Goal: Task Accomplishment & Management: Manage account settings

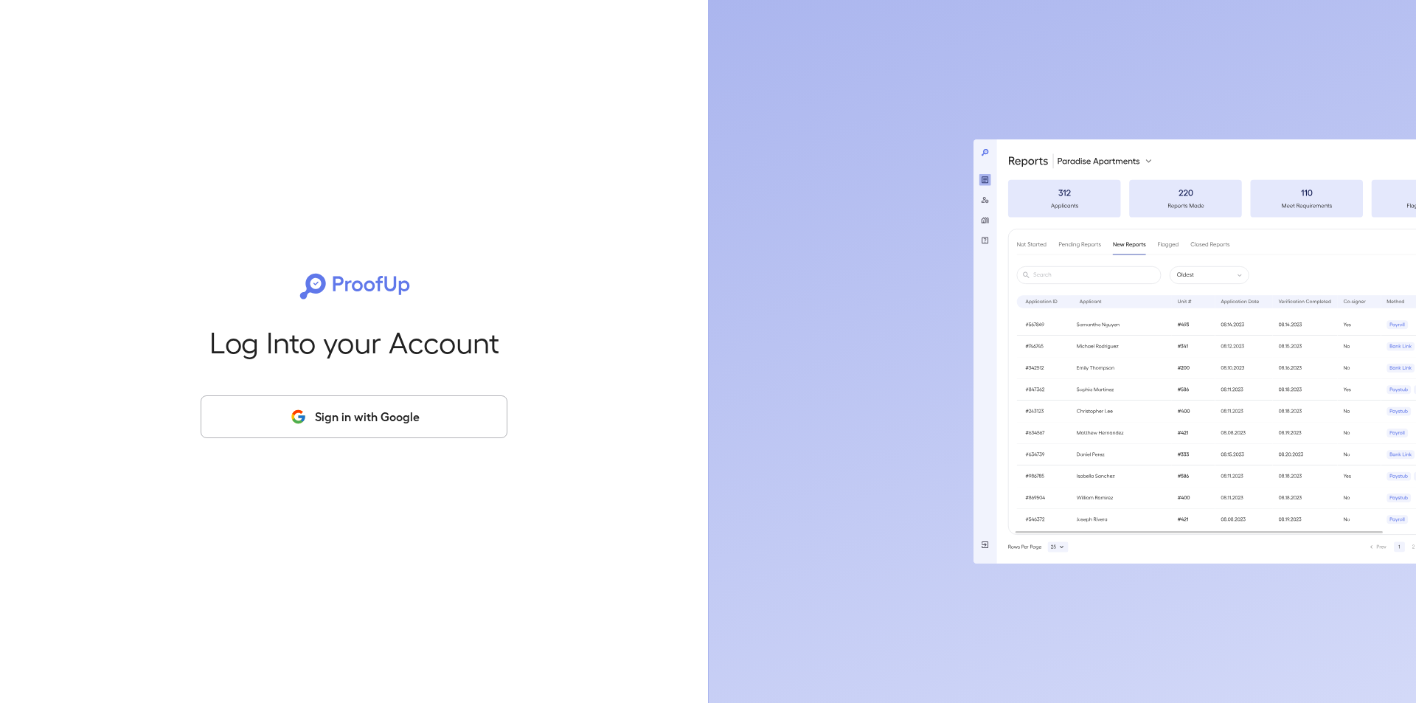
click at [362, 419] on button "Sign in with Google" at bounding box center [354, 416] width 307 height 43
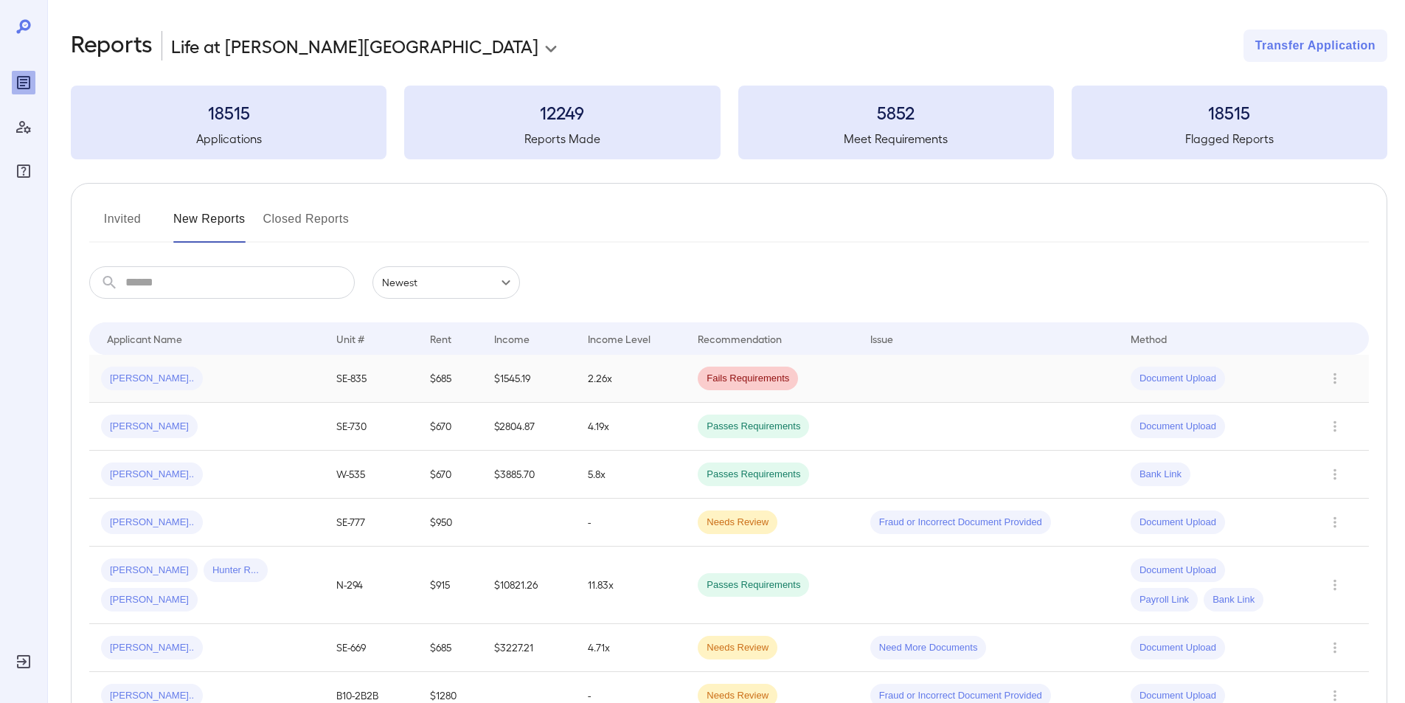
click at [135, 380] on span "[PERSON_NAME].." at bounding box center [152, 379] width 102 height 14
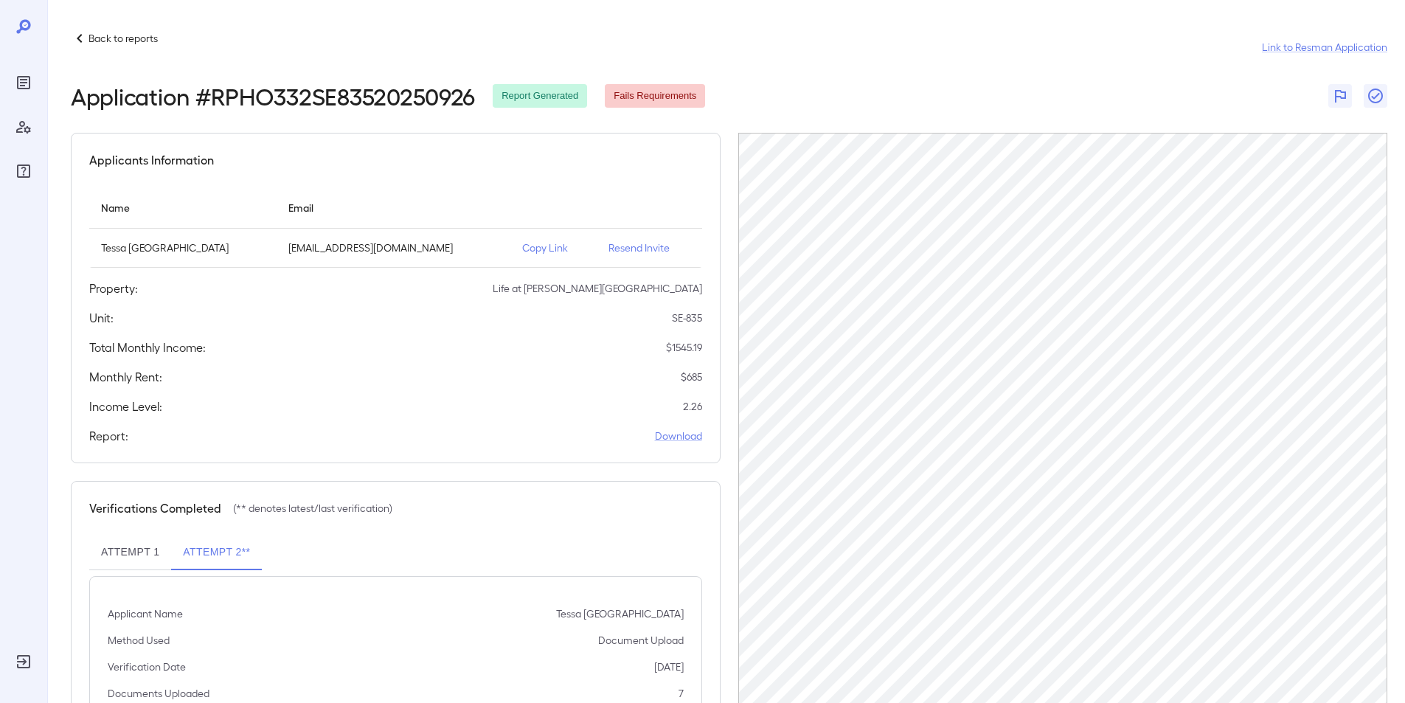
click at [97, 33] on p "Back to reports" at bounding box center [122, 38] width 69 height 15
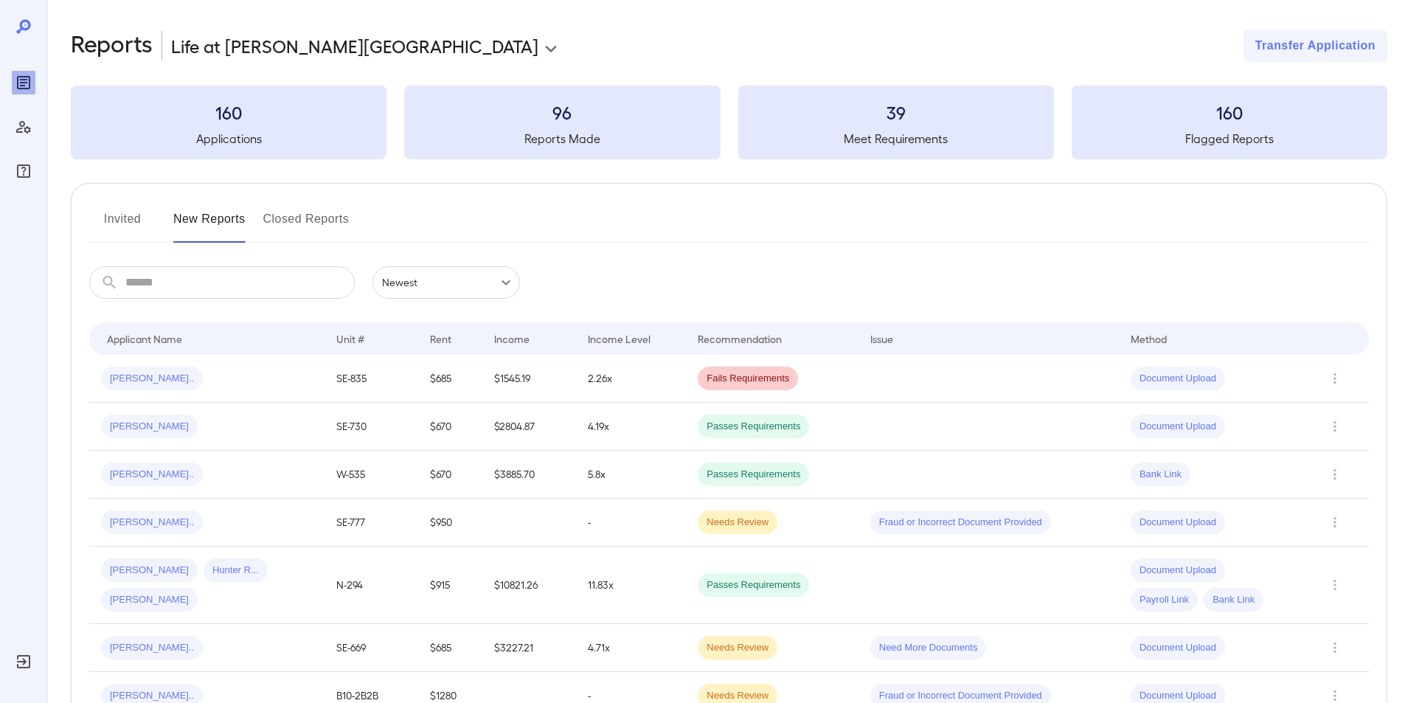
click at [126, 215] on button "Invited" at bounding box center [122, 224] width 66 height 35
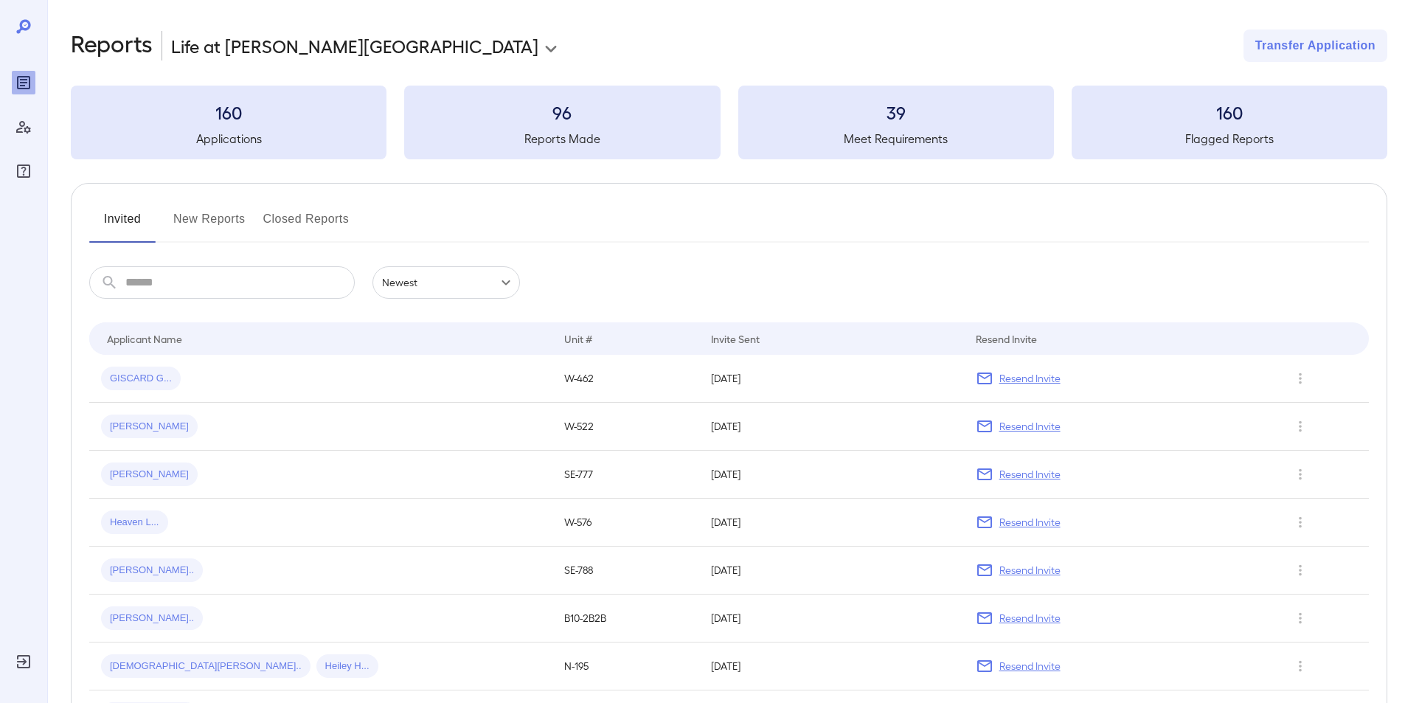
click at [142, 285] on input "text" at bounding box center [239, 282] width 229 height 32
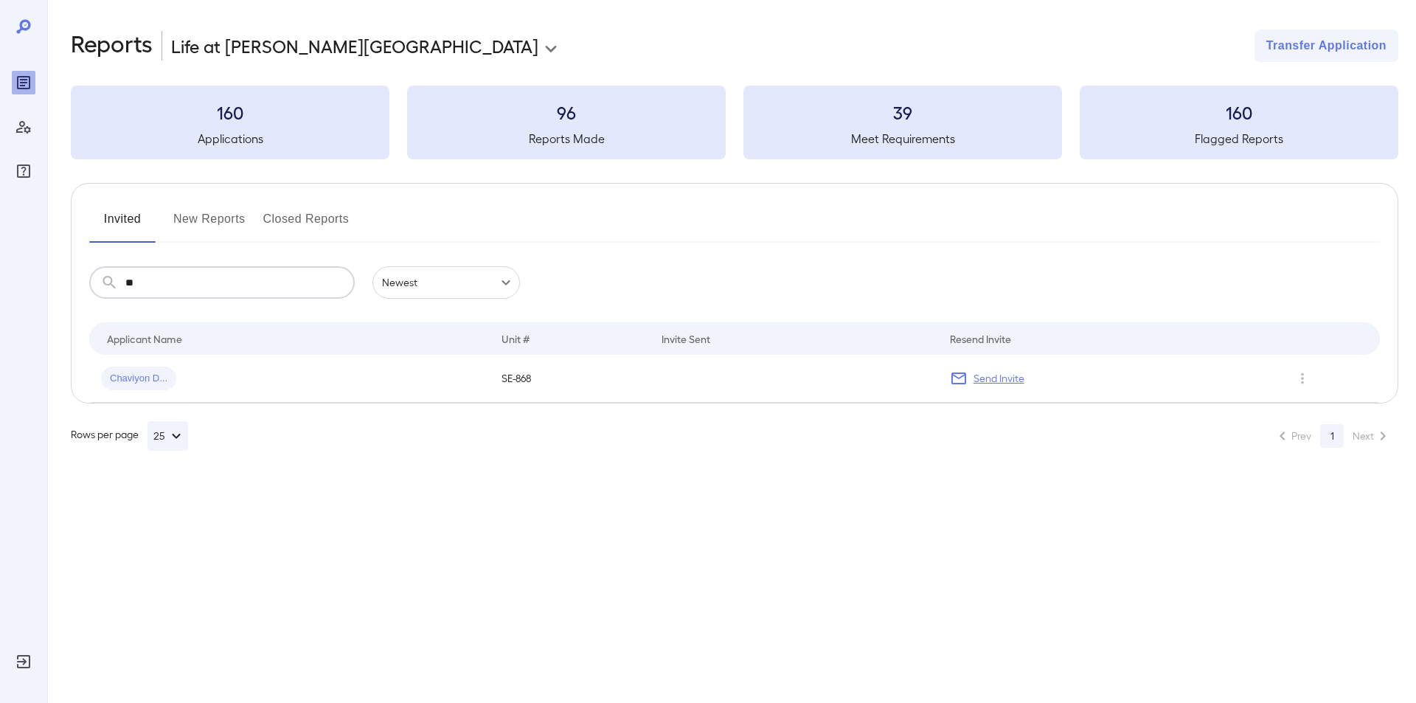
type input "*"
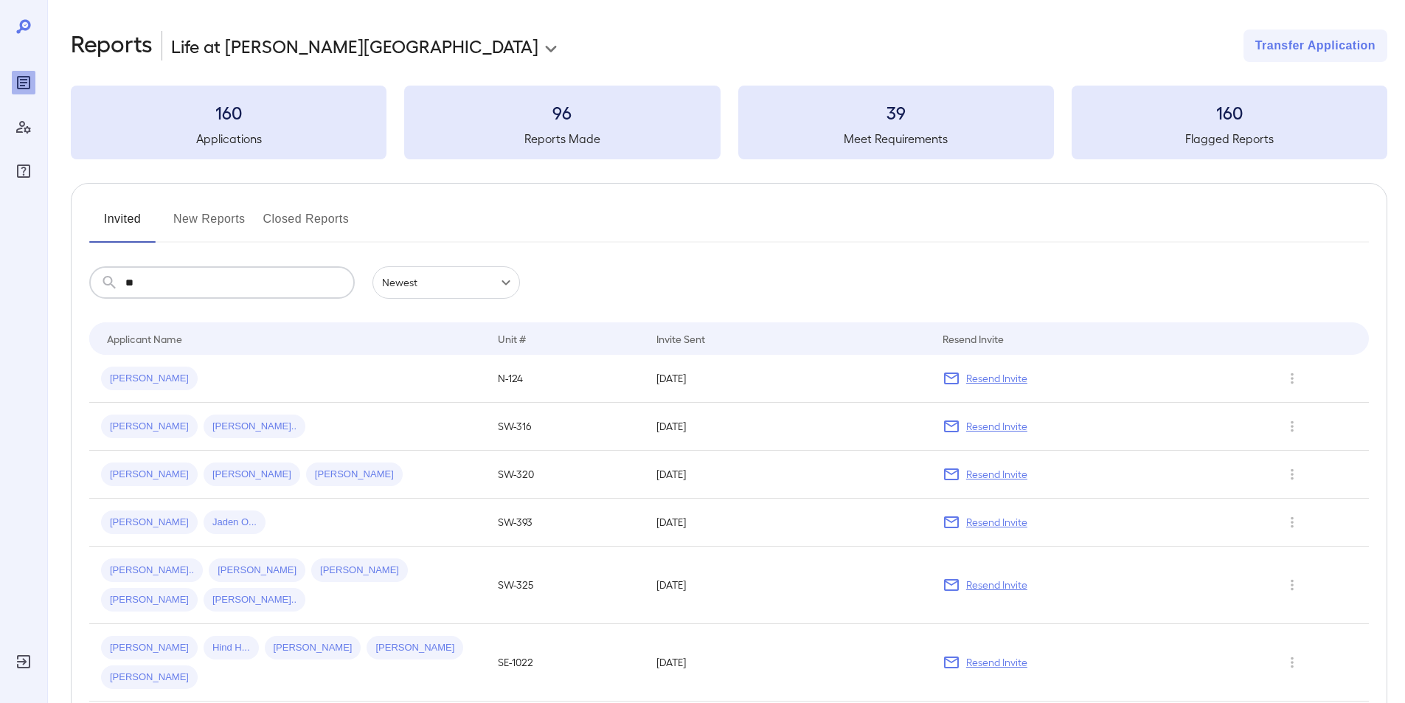
type input "**"
click at [201, 218] on button "New Reports" at bounding box center [209, 224] width 72 height 35
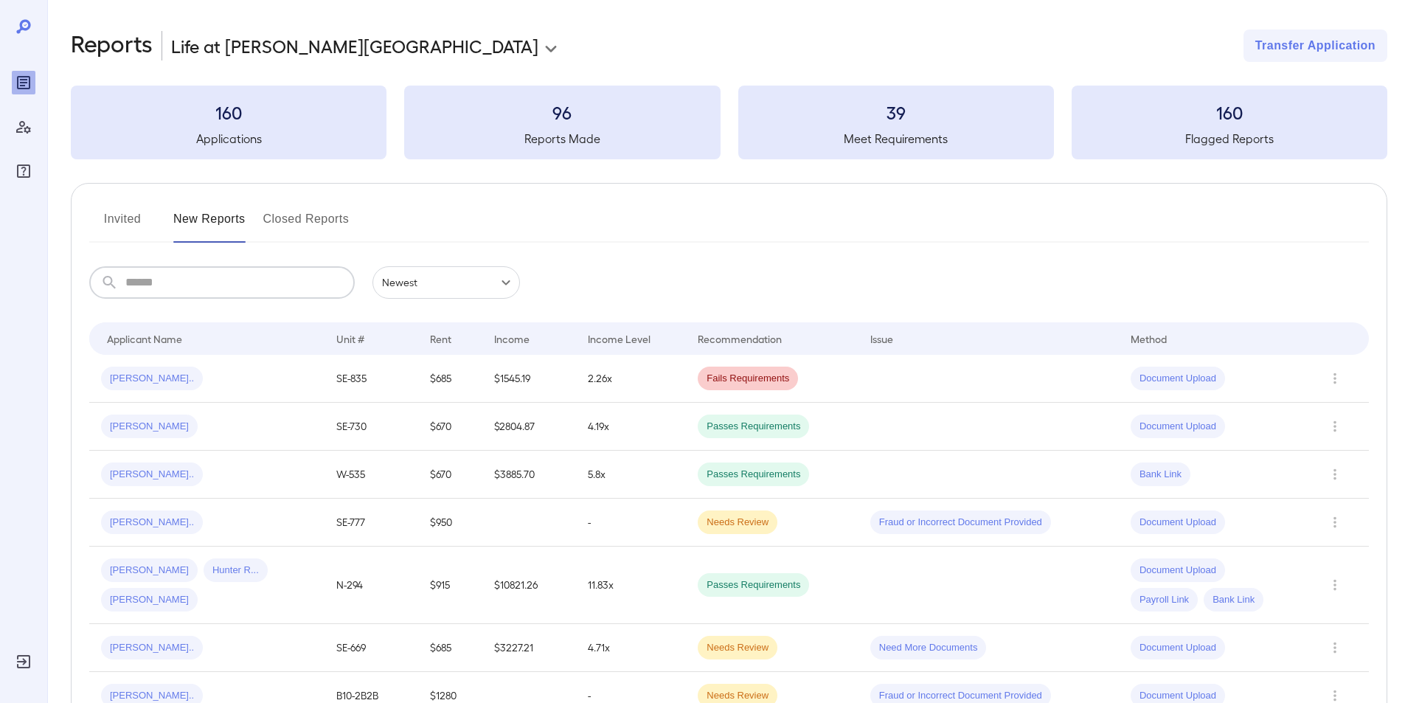
click at [175, 282] on input "text" at bounding box center [239, 282] width 229 height 32
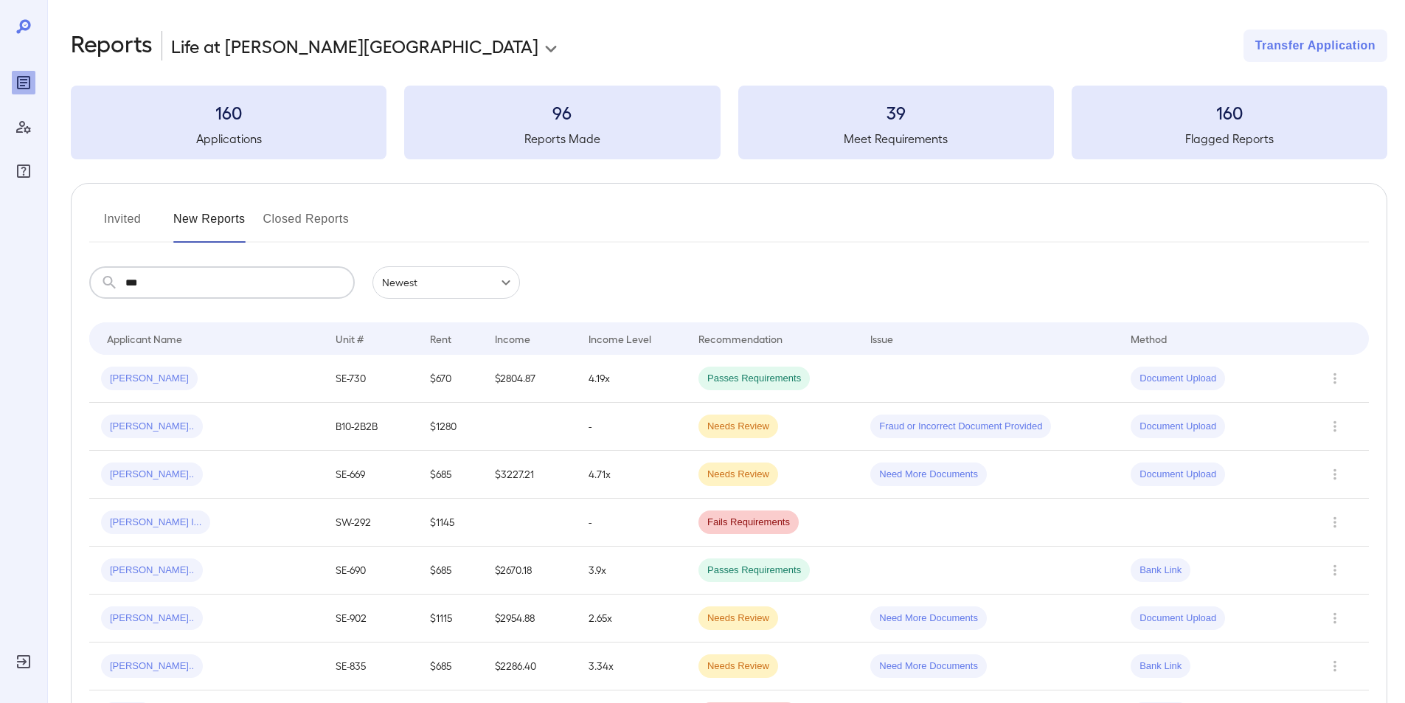
click at [180, 288] on input "***" at bounding box center [239, 282] width 229 height 32
type input "*"
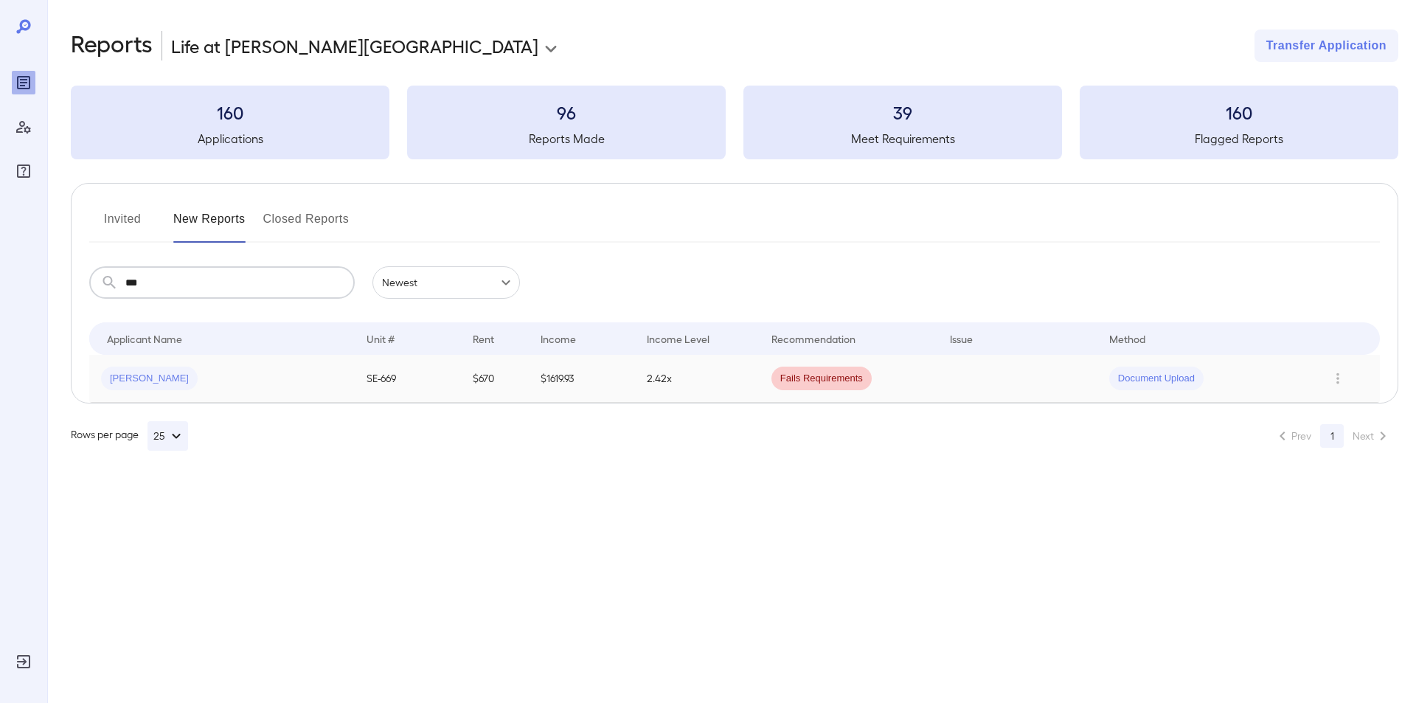
type input "***"
click at [136, 380] on span "[PERSON_NAME]" at bounding box center [149, 379] width 97 height 14
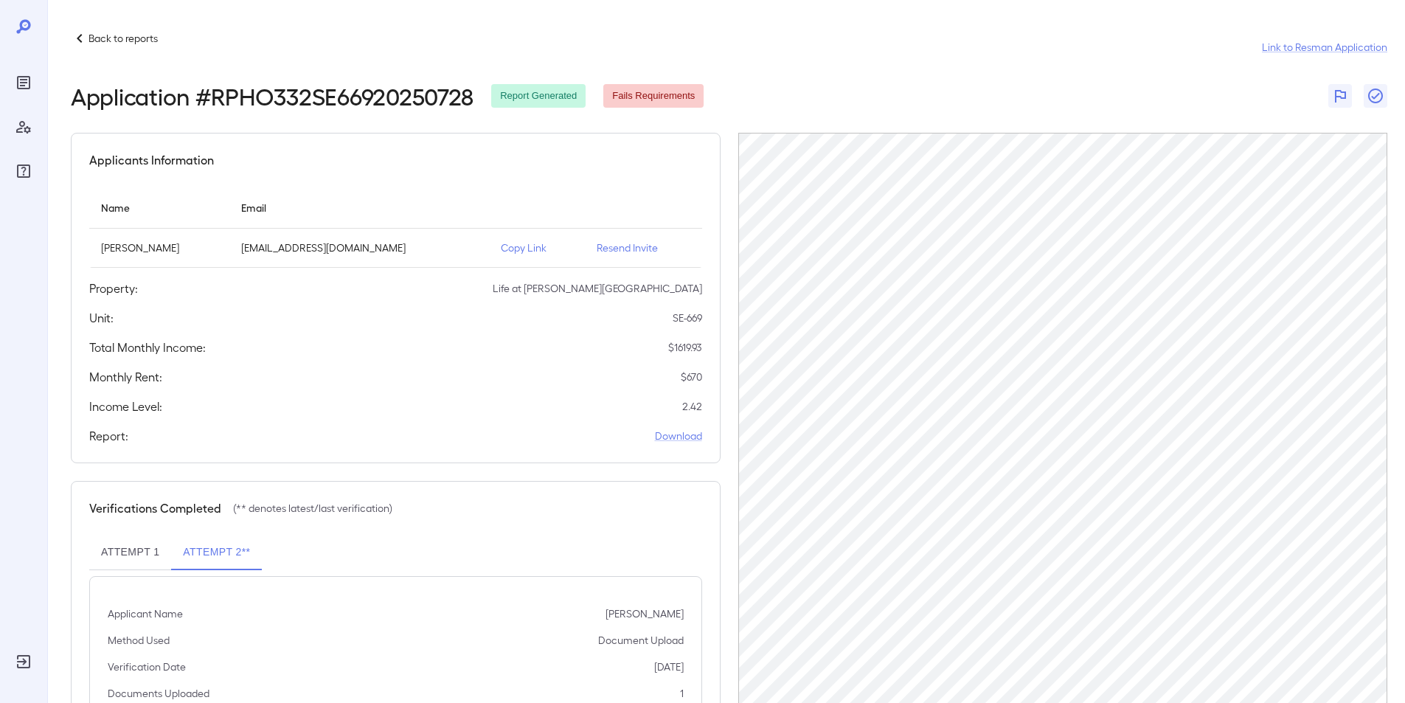
click at [93, 40] on p "Back to reports" at bounding box center [122, 38] width 69 height 15
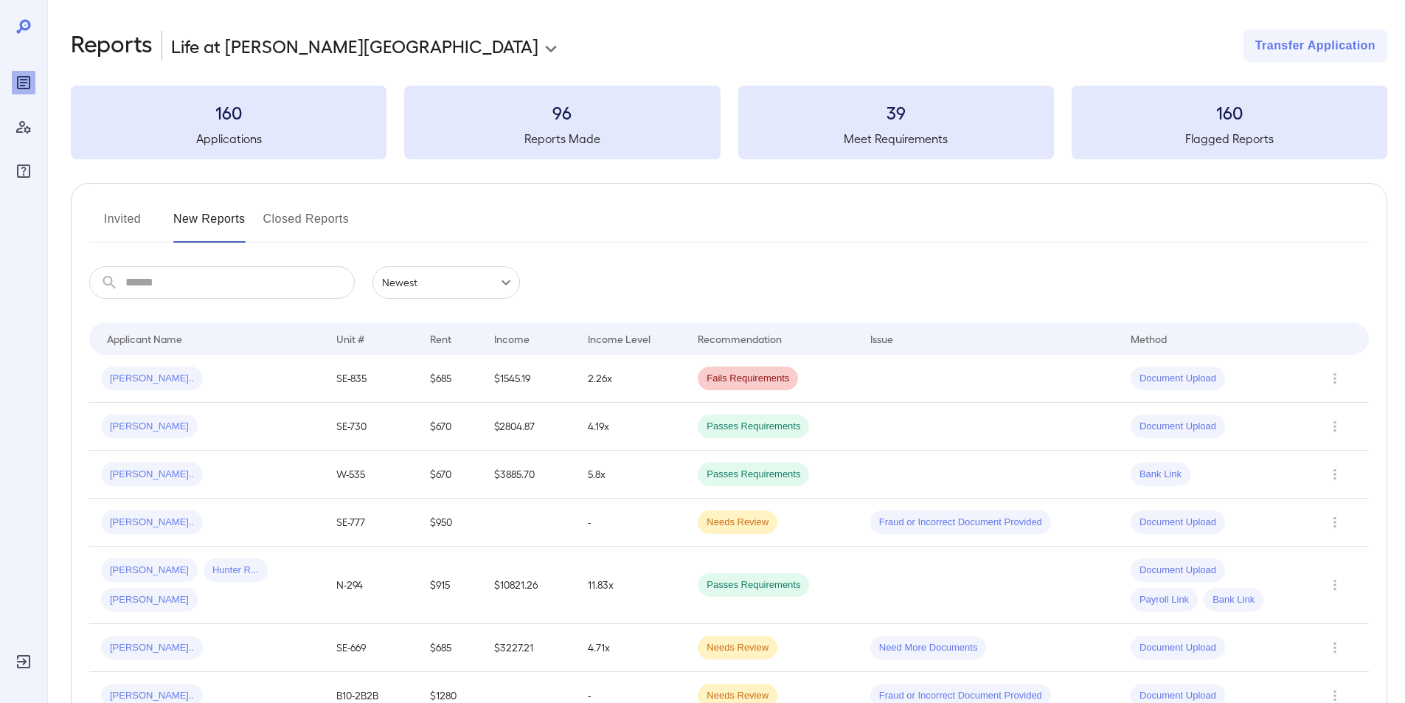
click at [116, 216] on button "Invited" at bounding box center [122, 224] width 66 height 35
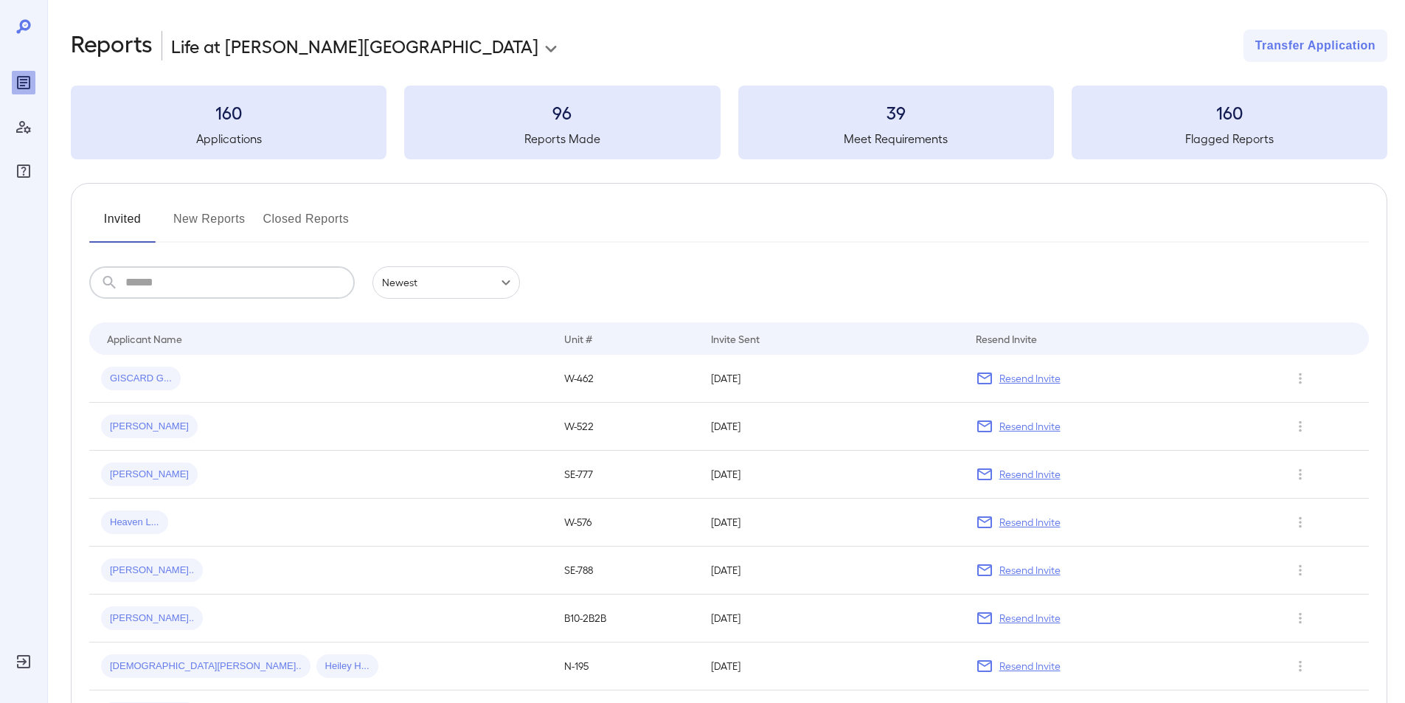
click at [142, 285] on input "text" at bounding box center [239, 282] width 229 height 32
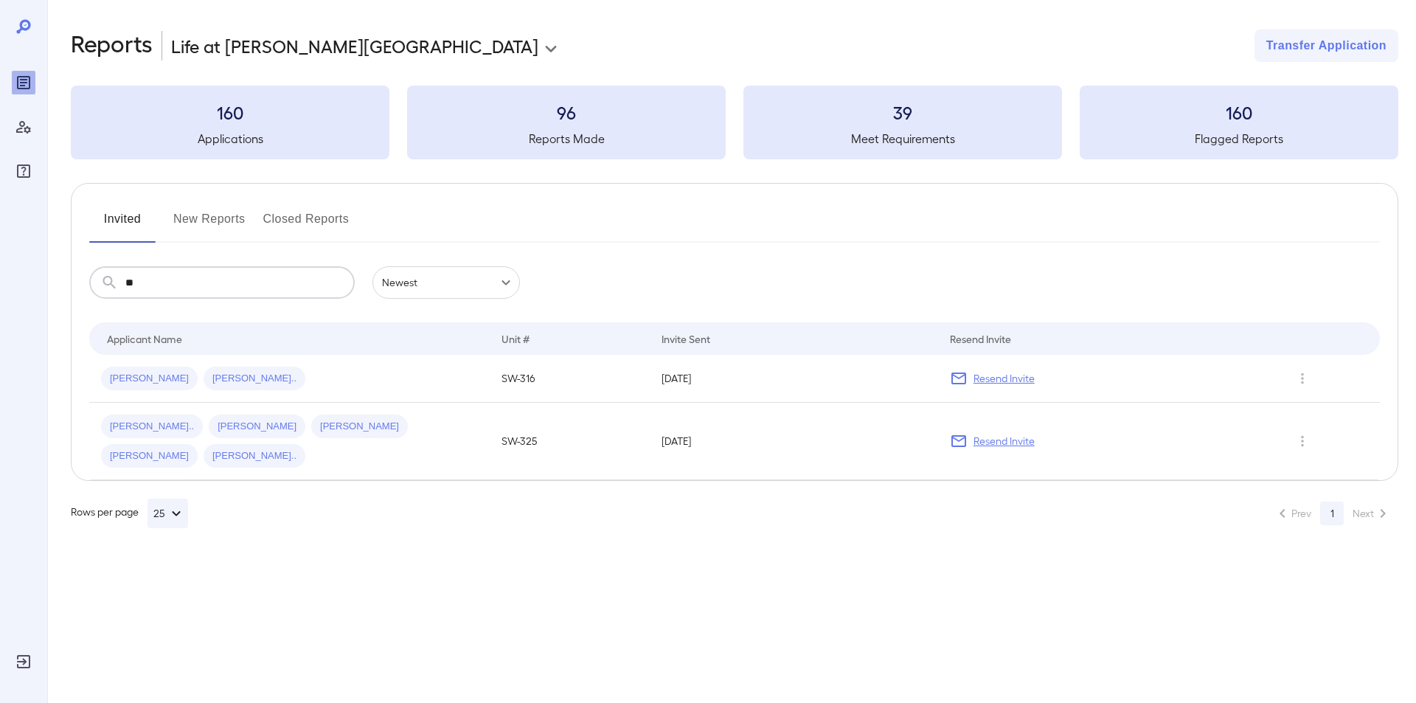
type input "*"
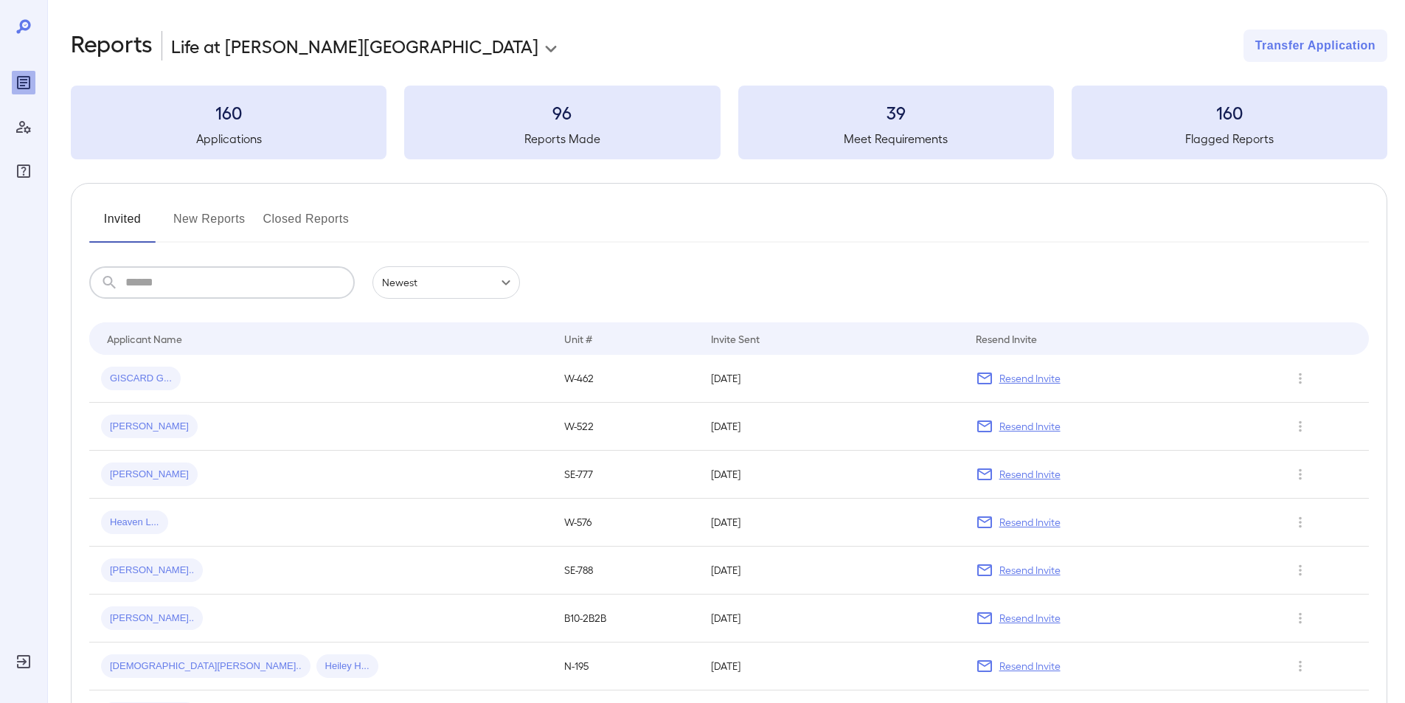
click at [205, 217] on button "New Reports" at bounding box center [209, 224] width 72 height 35
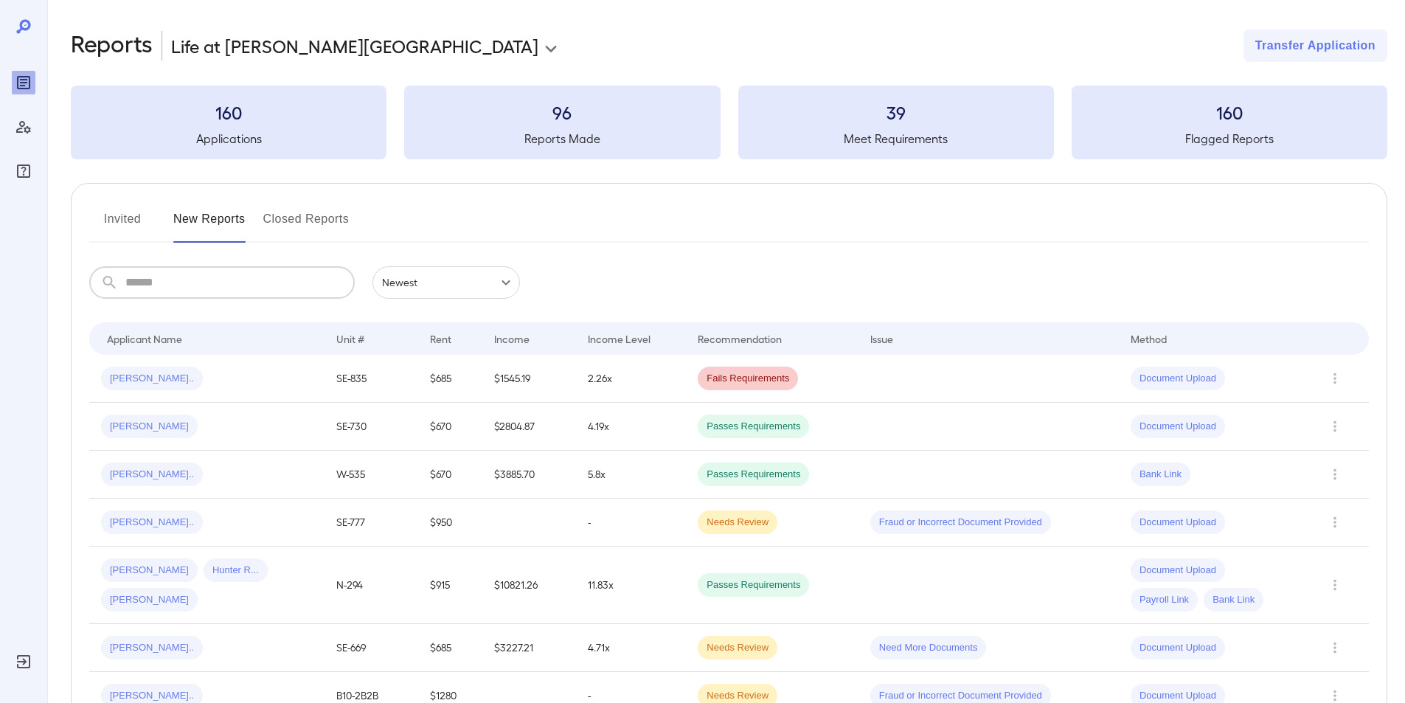
click at [165, 288] on input "text" at bounding box center [239, 282] width 229 height 32
click at [296, 223] on button "Closed Reports" at bounding box center [306, 224] width 86 height 35
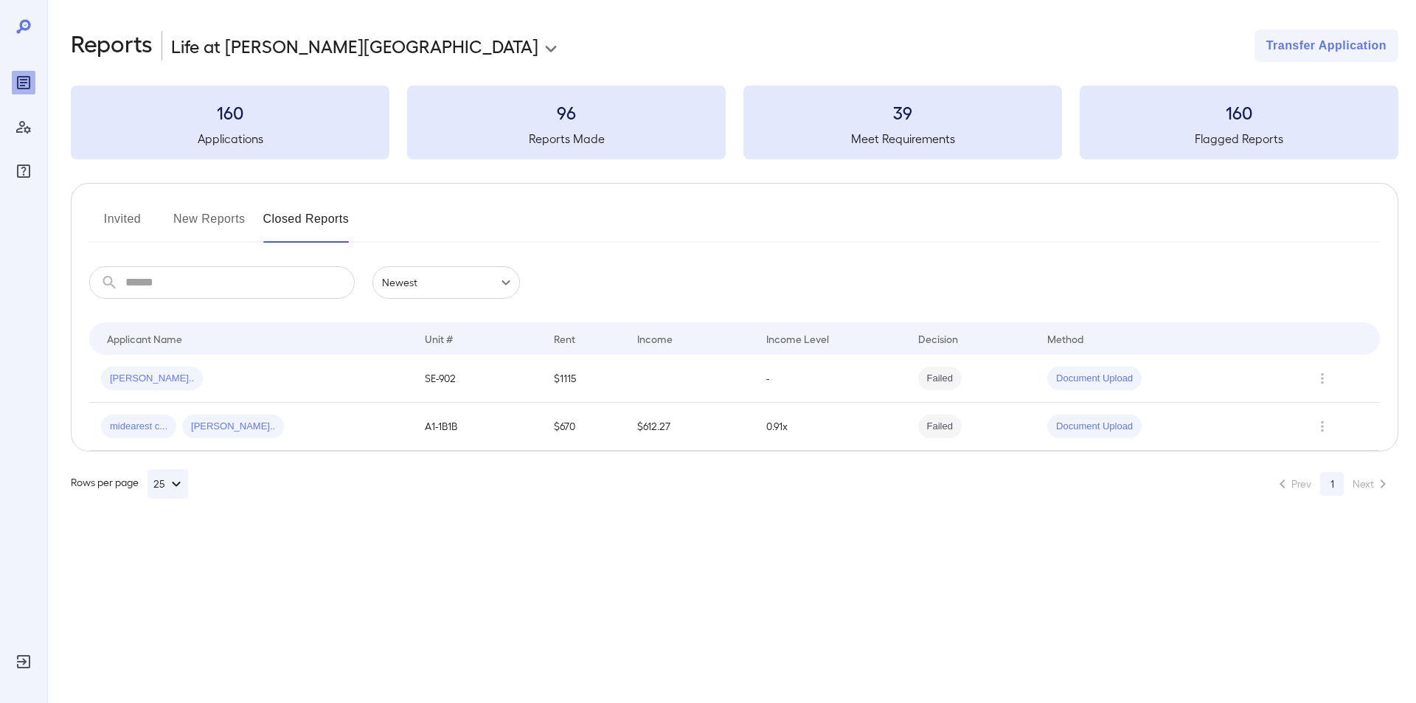
click at [226, 217] on button "New Reports" at bounding box center [209, 224] width 72 height 35
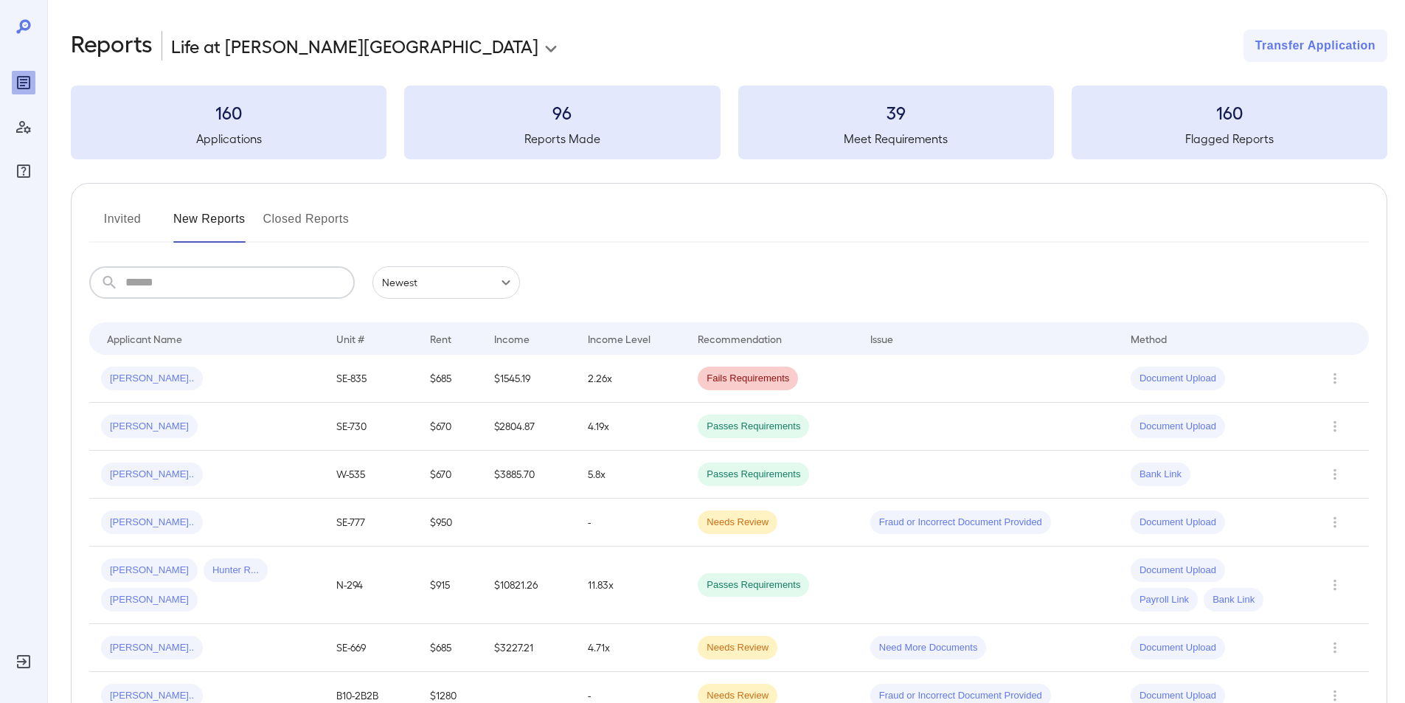
click at [167, 285] on input "text" at bounding box center [239, 282] width 229 height 32
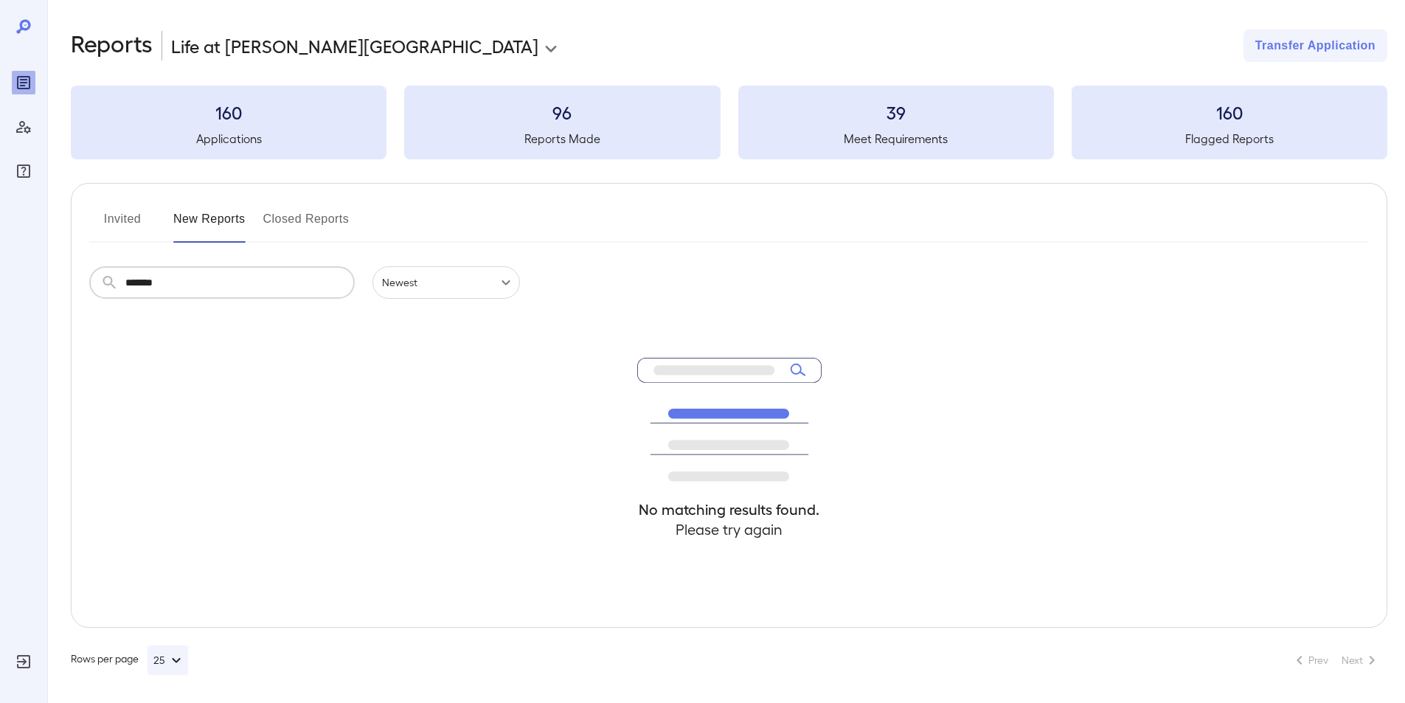
type input "*******"
click at [117, 217] on button "Invited" at bounding box center [122, 224] width 66 height 35
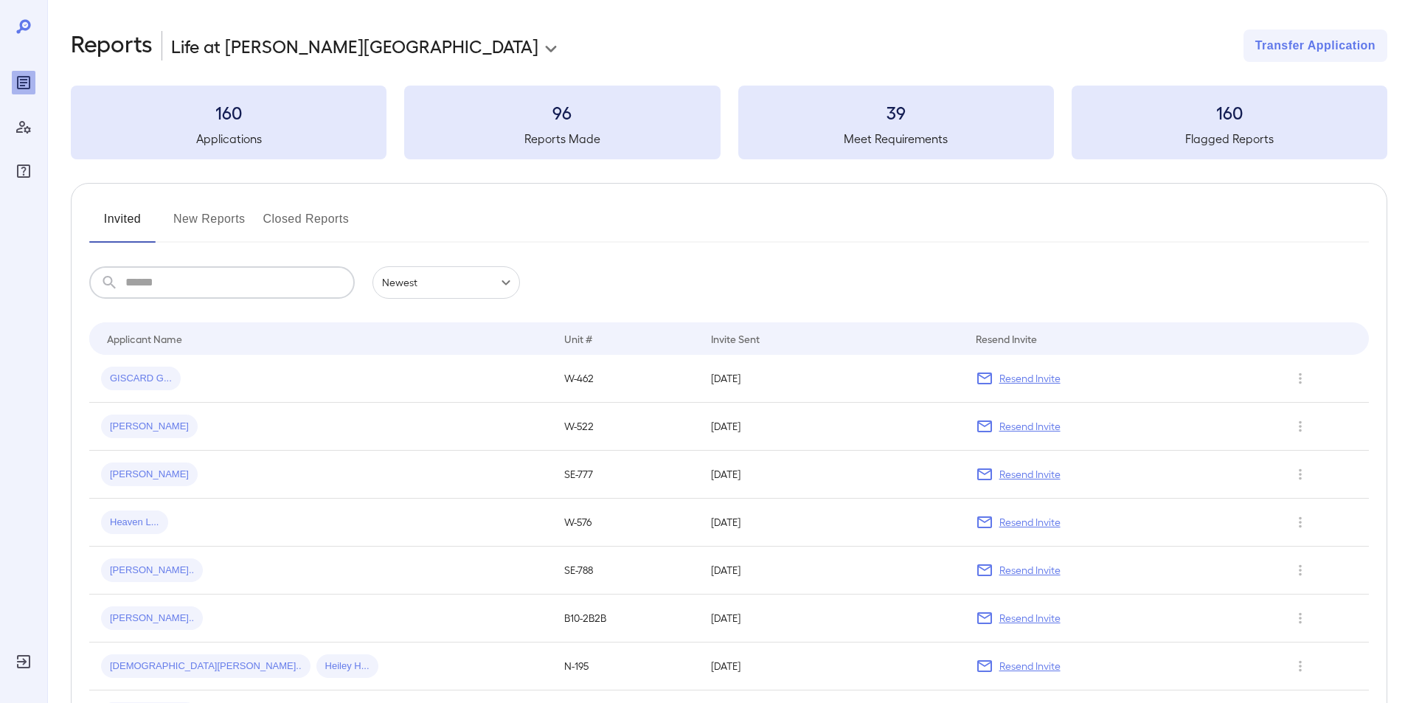
click at [142, 288] on input "text" at bounding box center [239, 282] width 229 height 32
click at [155, 285] on input "text" at bounding box center [239, 282] width 229 height 32
click at [156, 287] on input "text" at bounding box center [239, 282] width 229 height 32
click at [155, 284] on input "text" at bounding box center [239, 282] width 229 height 32
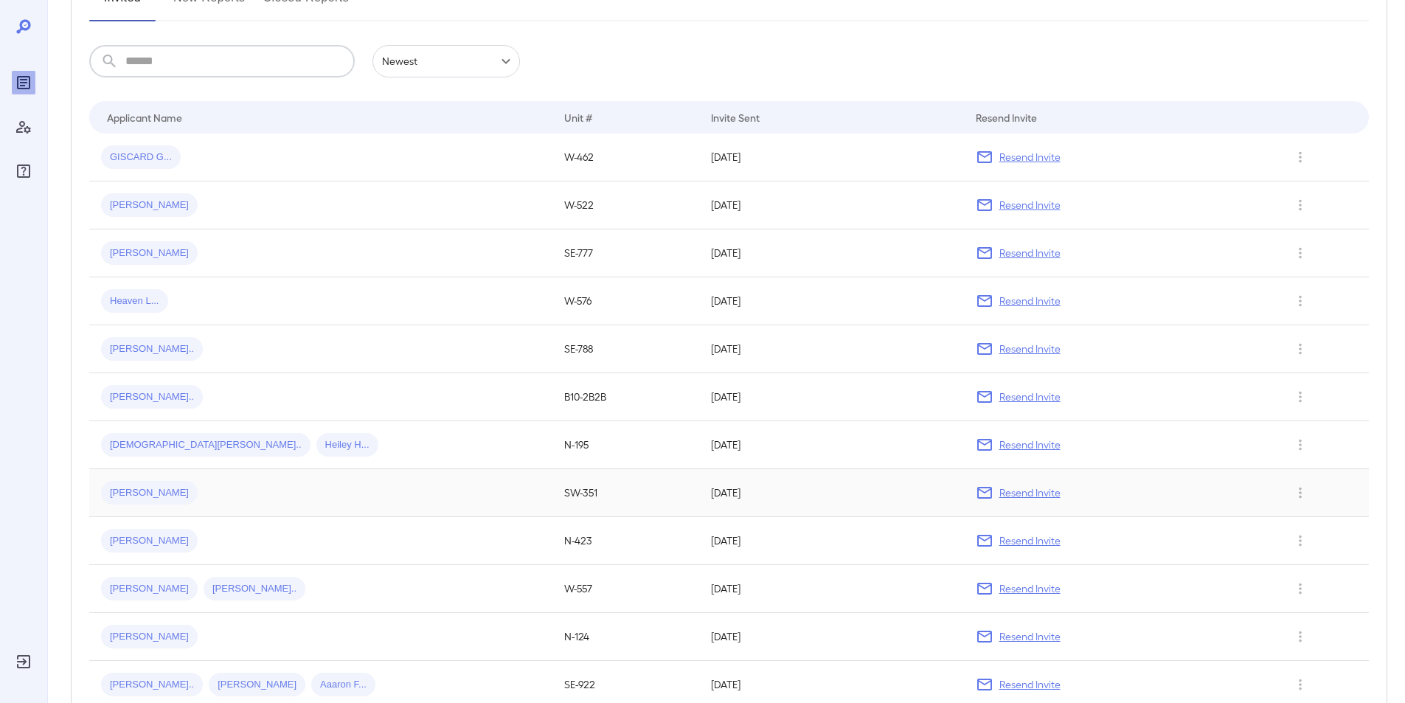
scroll to position [295, 0]
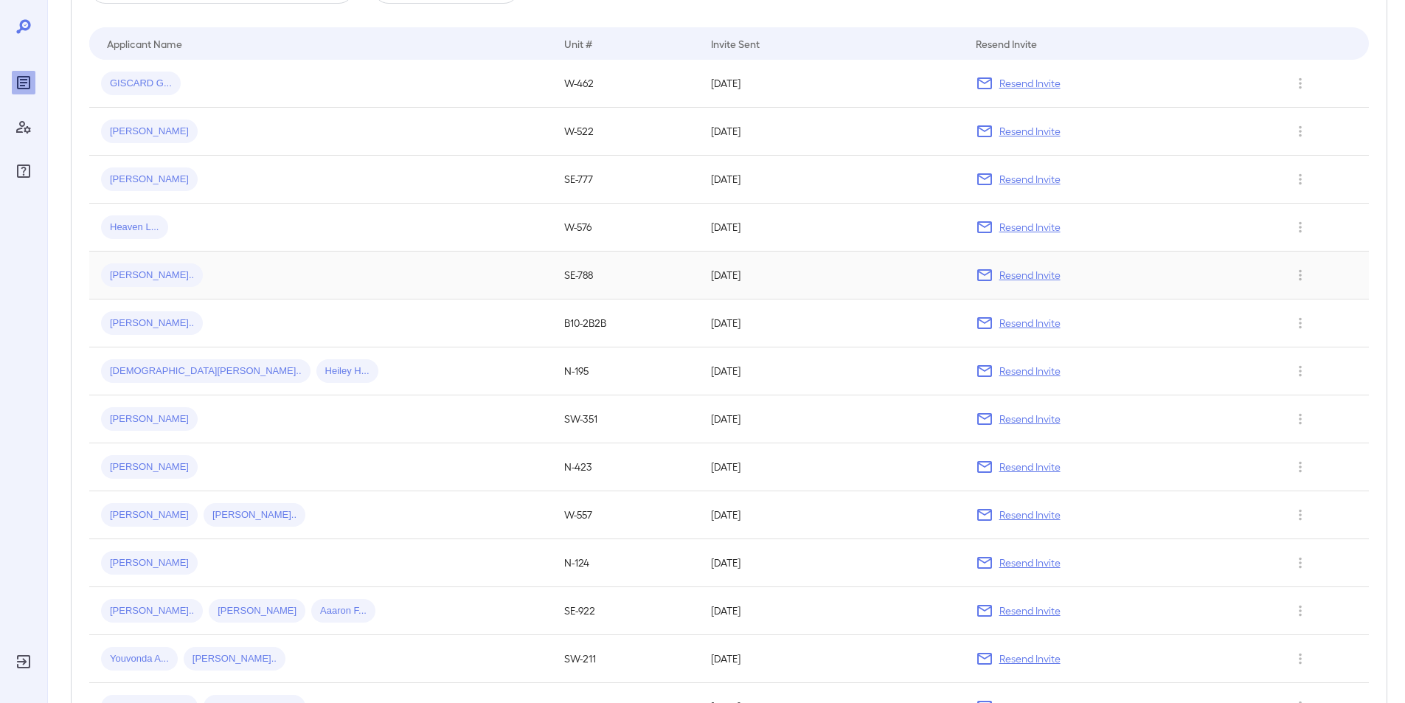
click at [136, 267] on div "[PERSON_NAME].." at bounding box center [152, 275] width 102 height 24
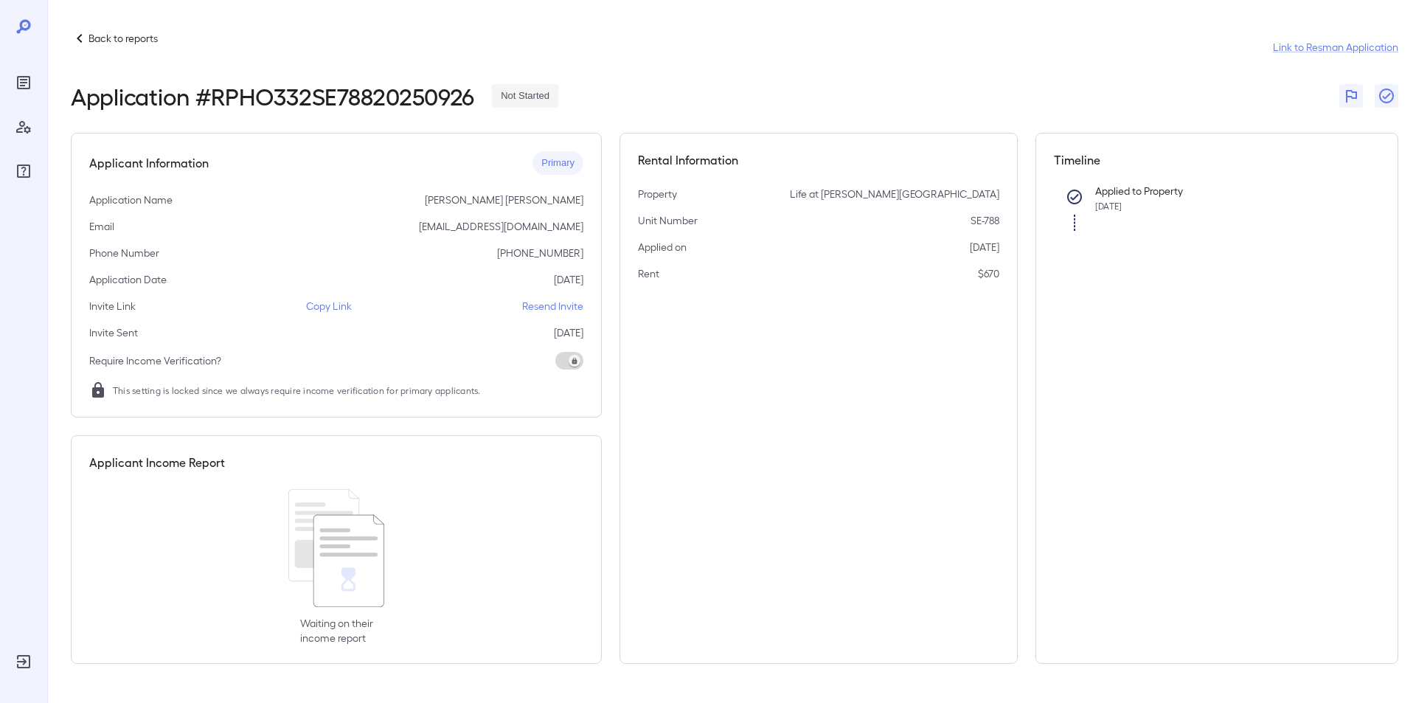
click at [546, 306] on p "Resend Invite" at bounding box center [552, 306] width 61 height 15
